Goal: Information Seeking & Learning: Learn about a topic

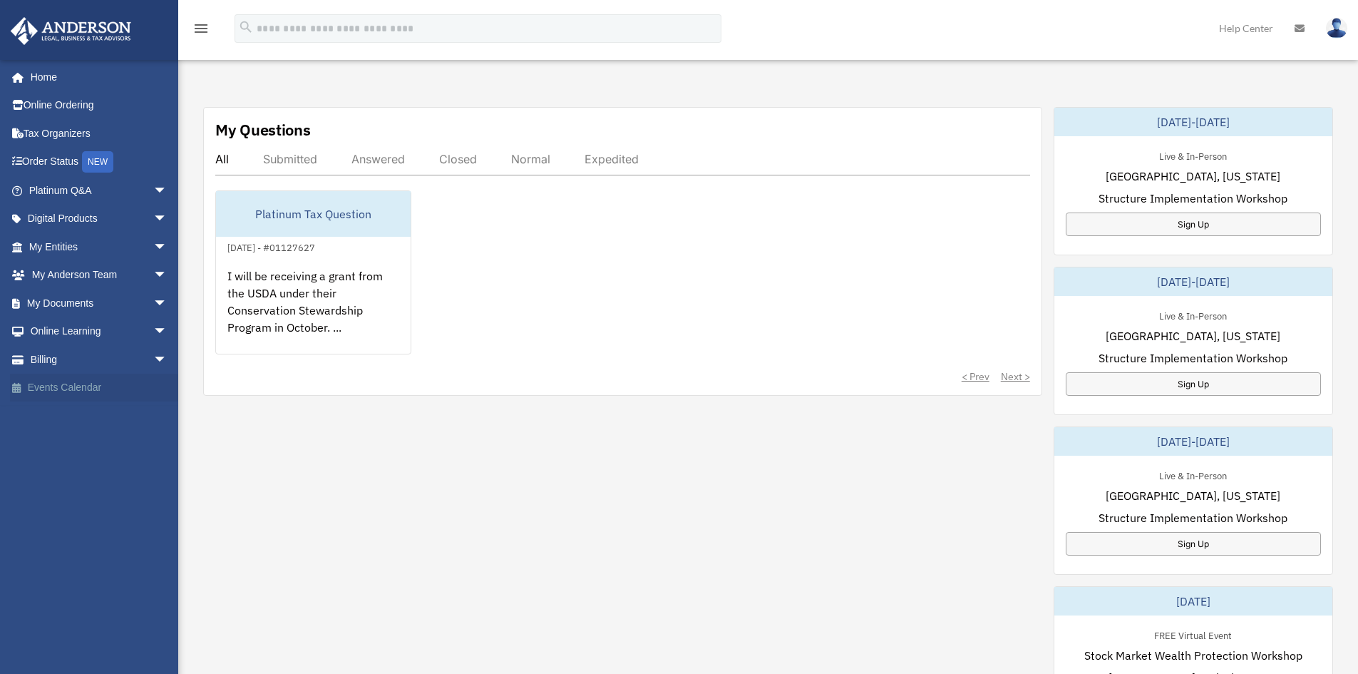
scroll to position [499, 0]
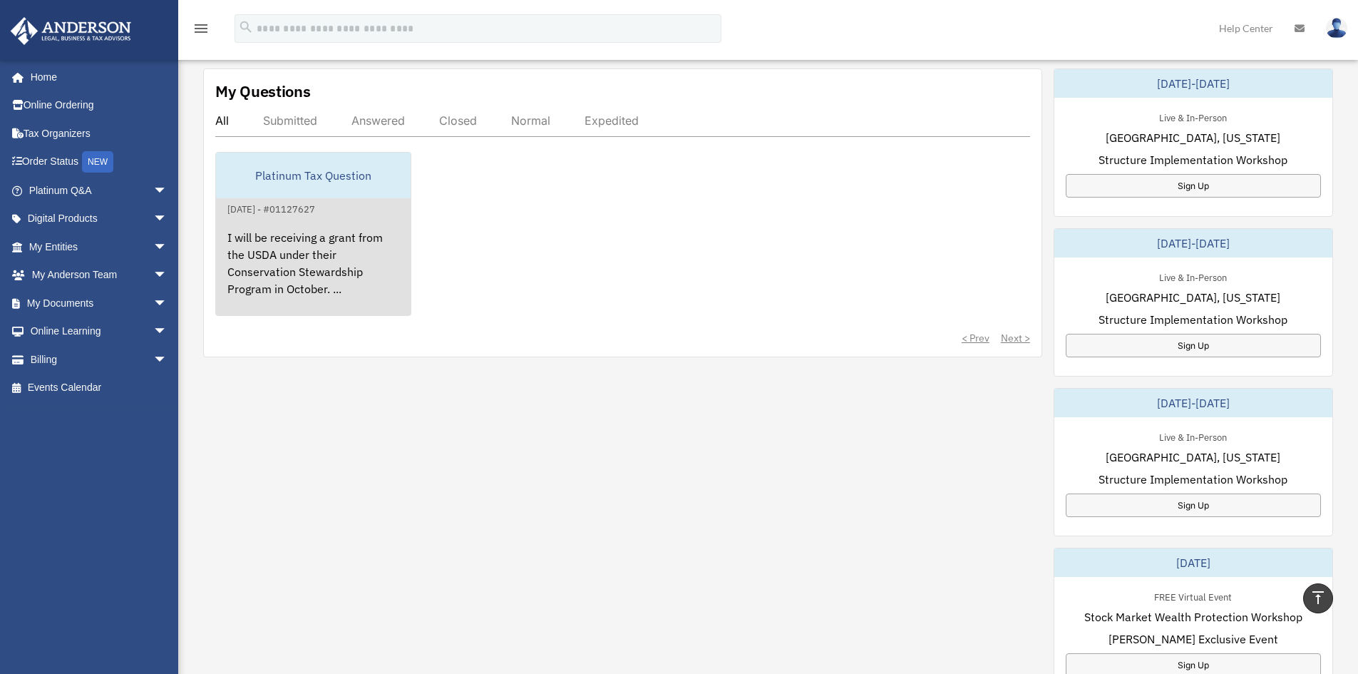
click at [308, 179] on div "Platinum Tax Question" at bounding box center [313, 176] width 195 height 46
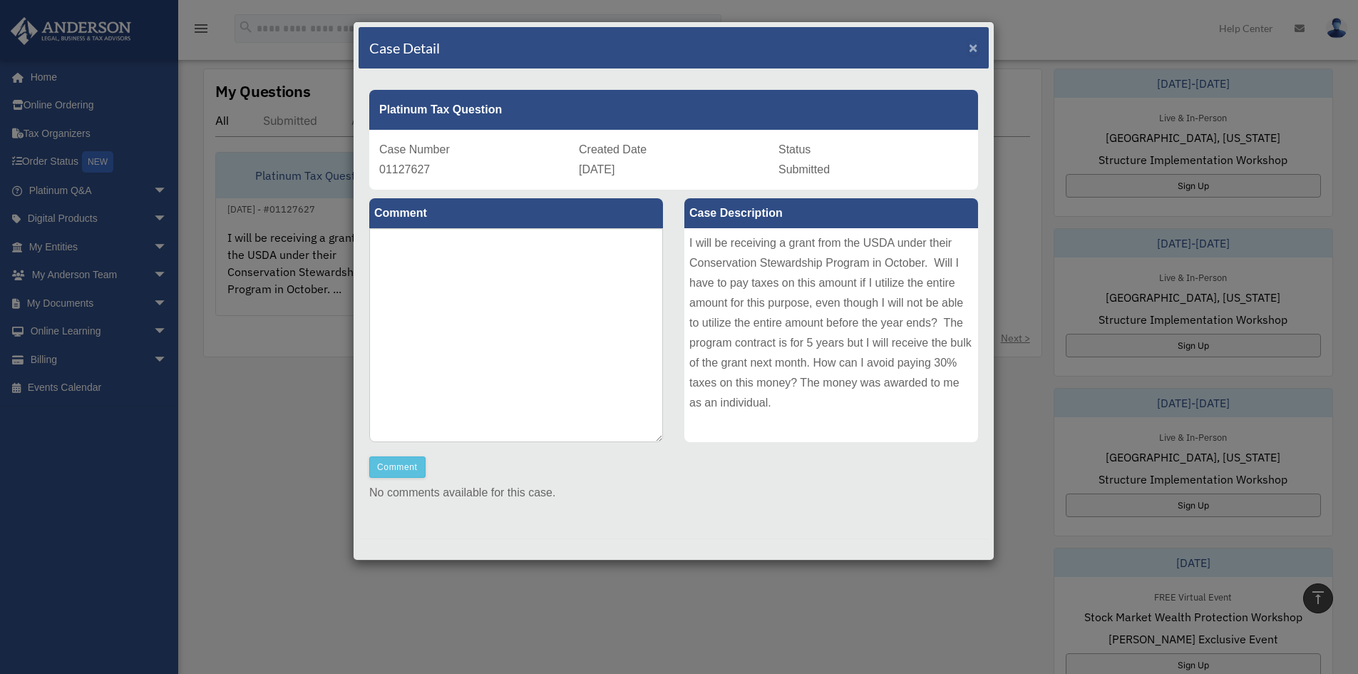
click at [969, 45] on span "×" at bounding box center [973, 47] width 9 height 16
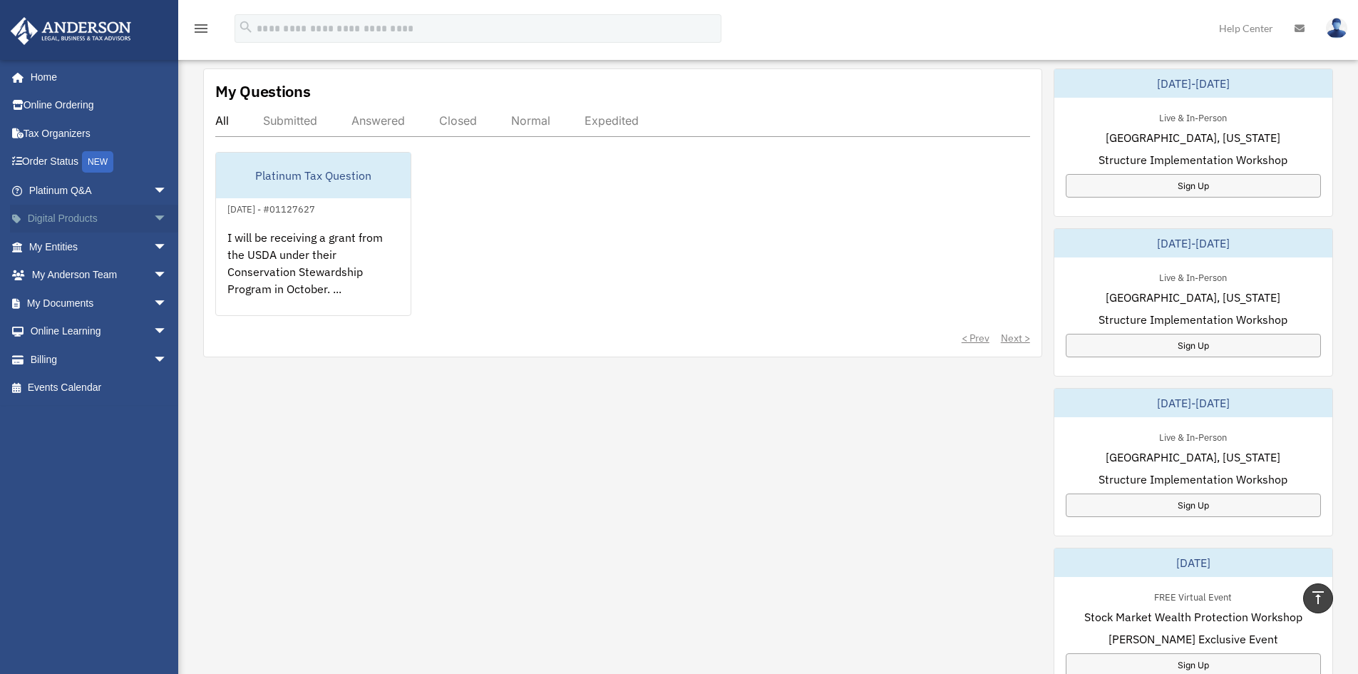
click at [46, 217] on link "Digital Products arrow_drop_down" at bounding box center [99, 219] width 179 height 29
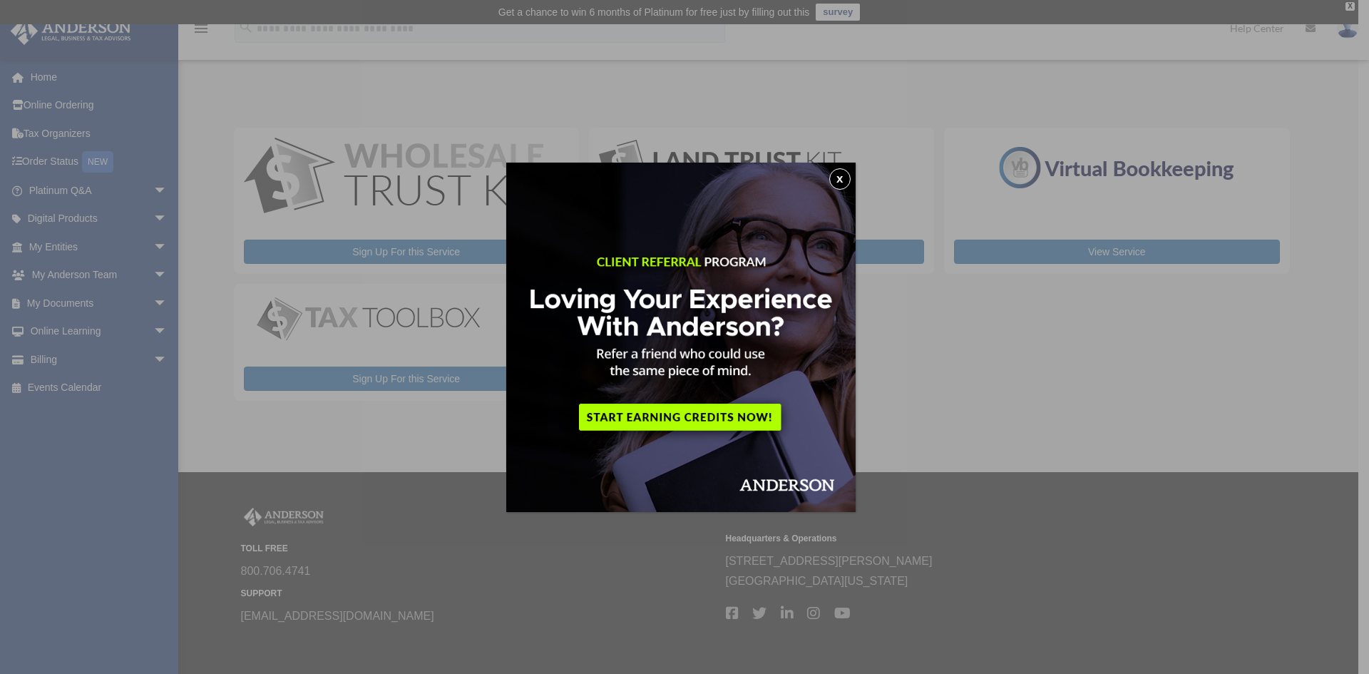
click at [846, 175] on button "x" at bounding box center [839, 178] width 21 height 21
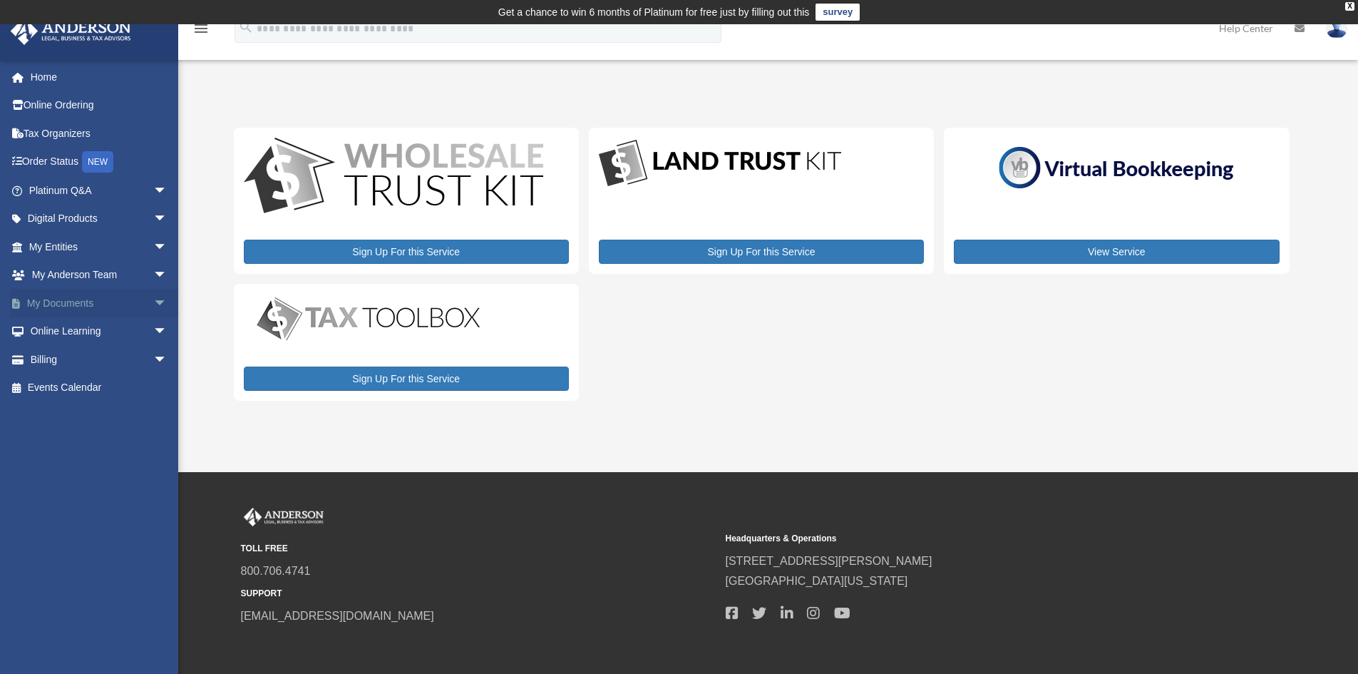
click at [153, 304] on span "arrow_drop_down" at bounding box center [167, 303] width 29 height 29
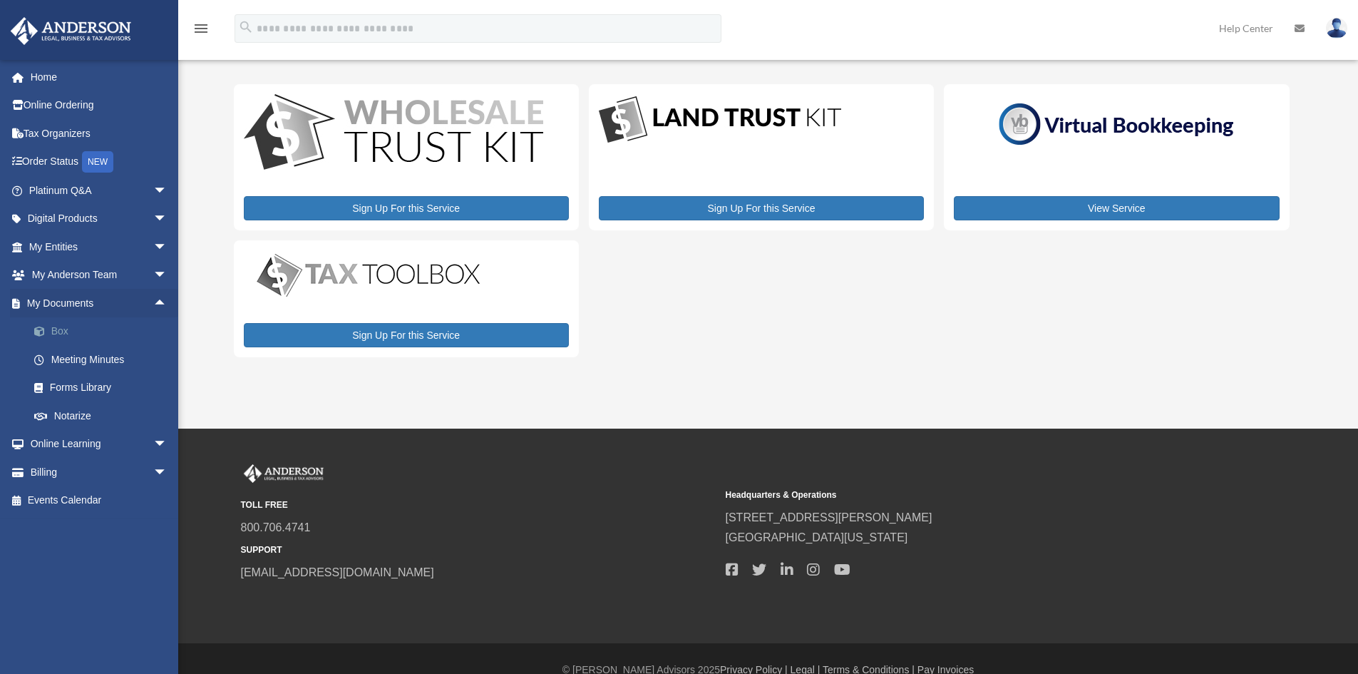
scroll to position [66, 0]
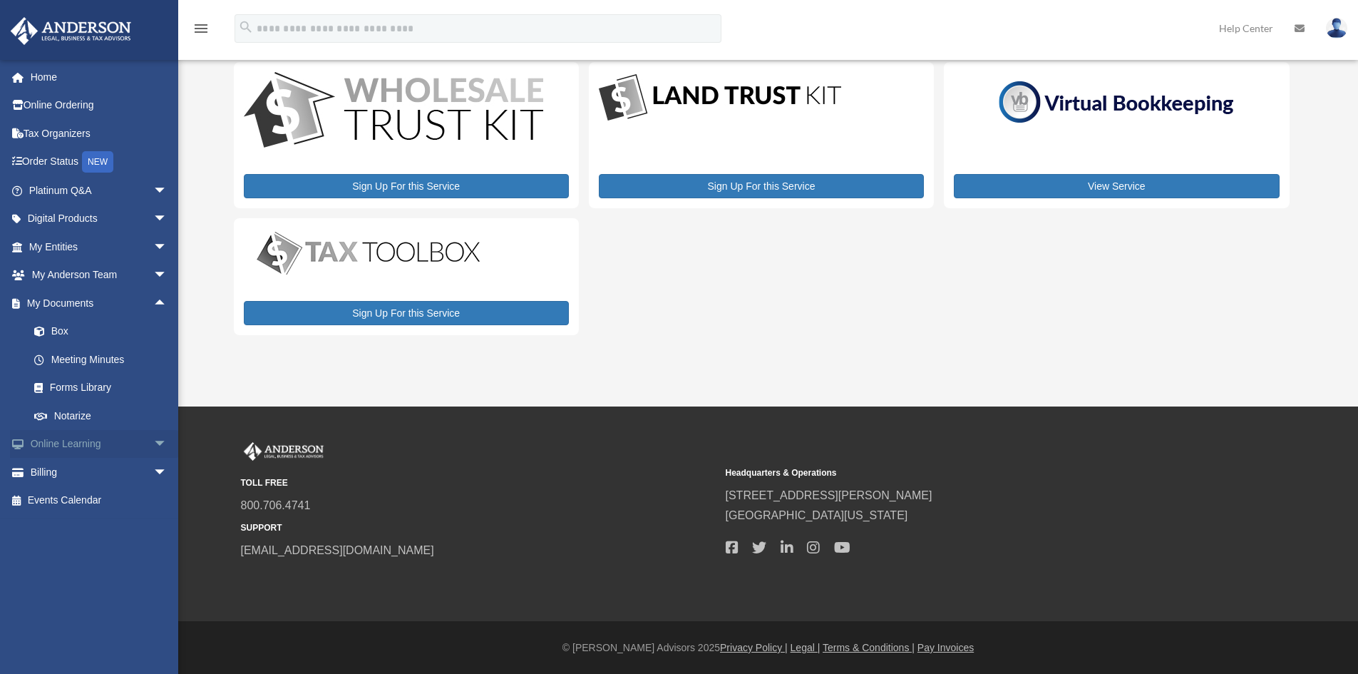
click at [153, 443] on span "arrow_drop_down" at bounding box center [167, 444] width 29 height 29
click at [155, 554] on span "arrow_drop_down" at bounding box center [167, 557] width 29 height 29
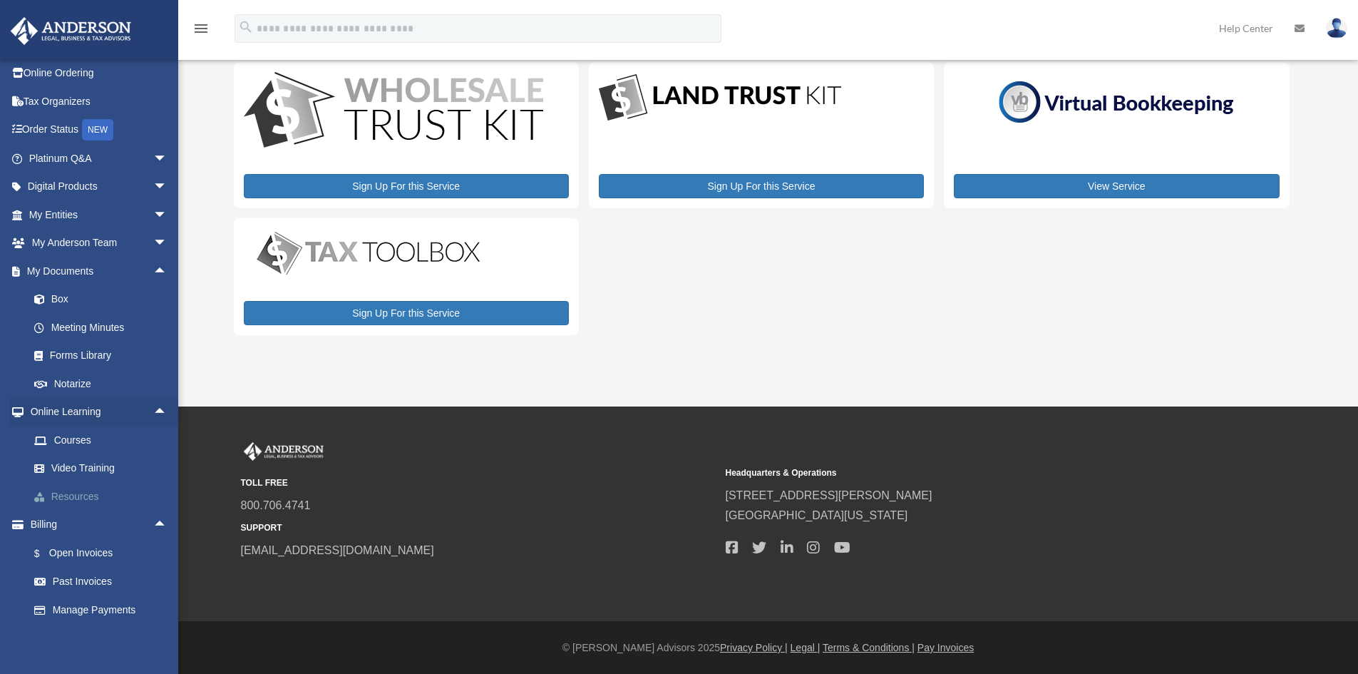
scroll to position [61, 0]
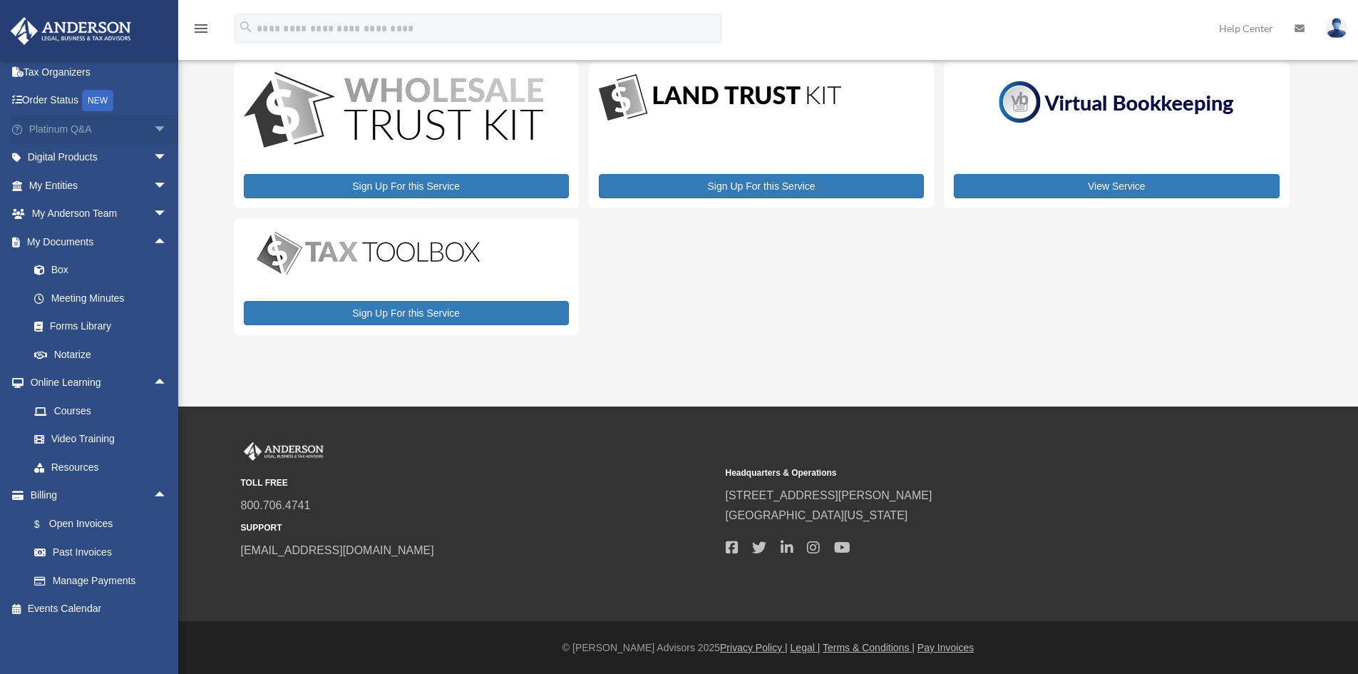
click at [153, 124] on span "arrow_drop_down" at bounding box center [167, 129] width 29 height 29
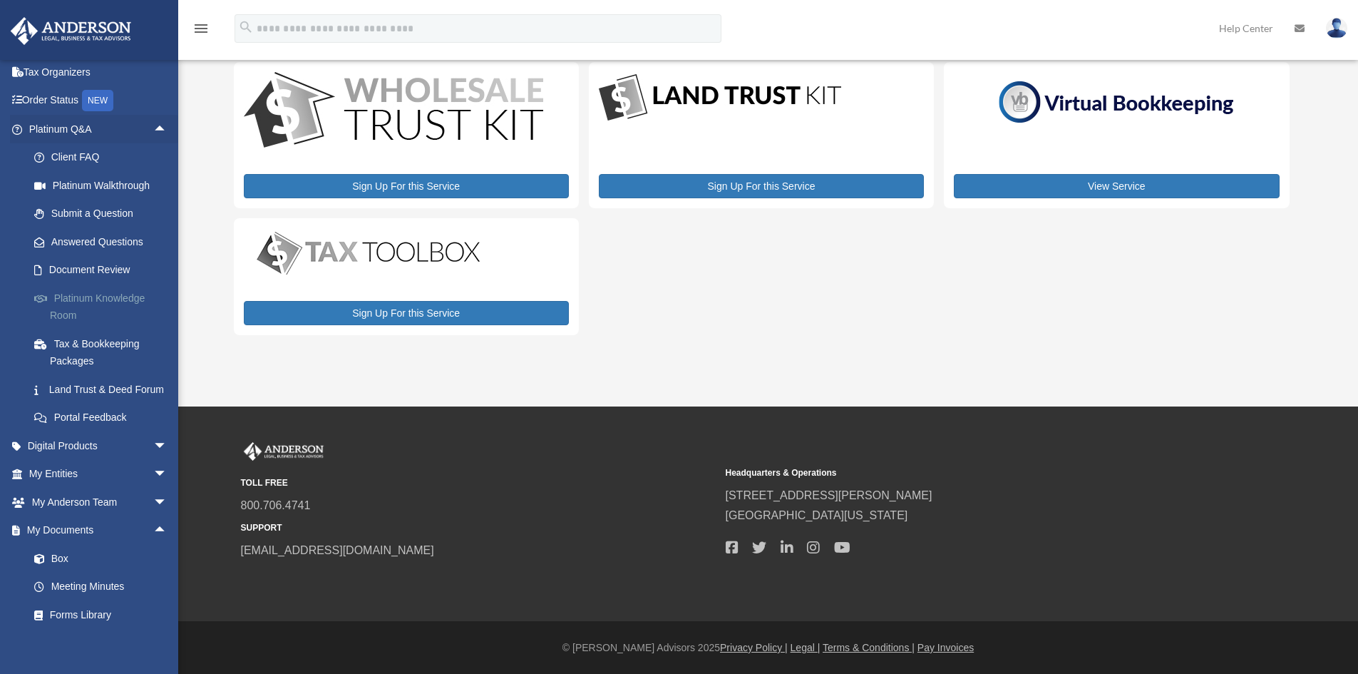
click at [74, 300] on link "Platinum Knowledge Room" at bounding box center [104, 307] width 169 height 46
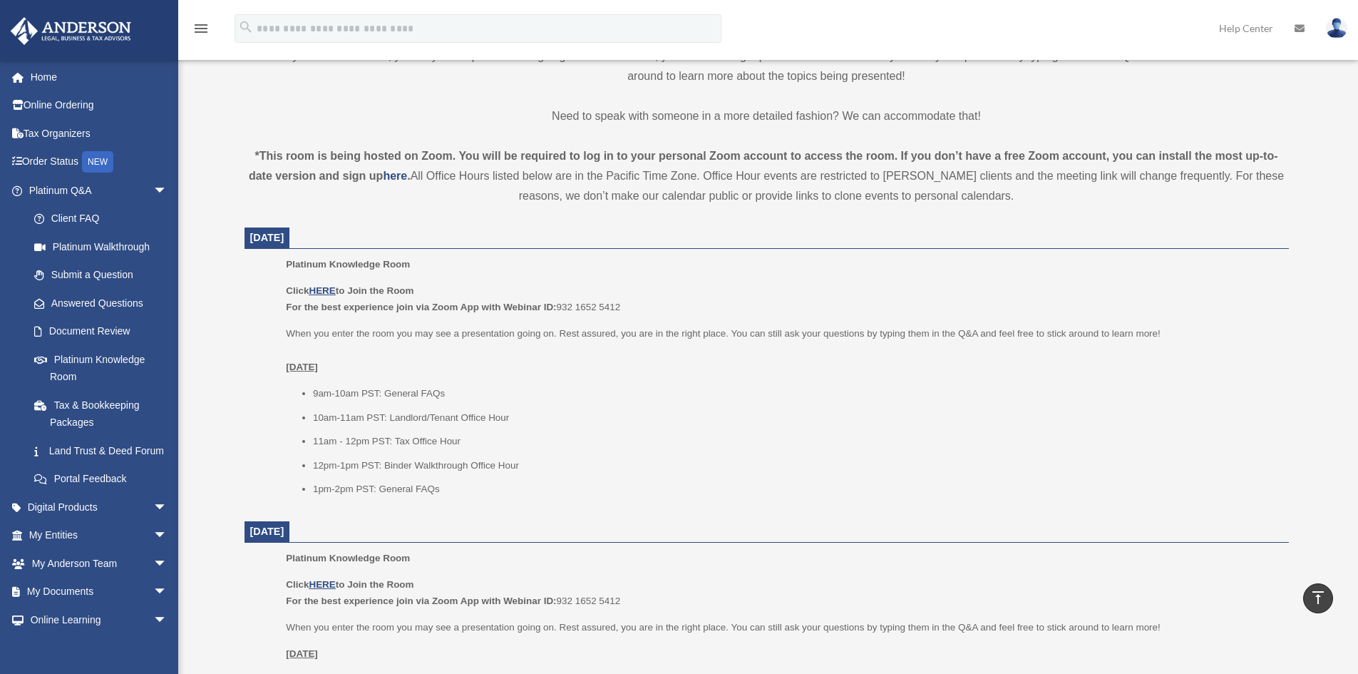
scroll to position [428, 0]
click at [324, 292] on u "HERE" at bounding box center [322, 292] width 26 height 11
